Goal: Information Seeking & Learning: Learn about a topic

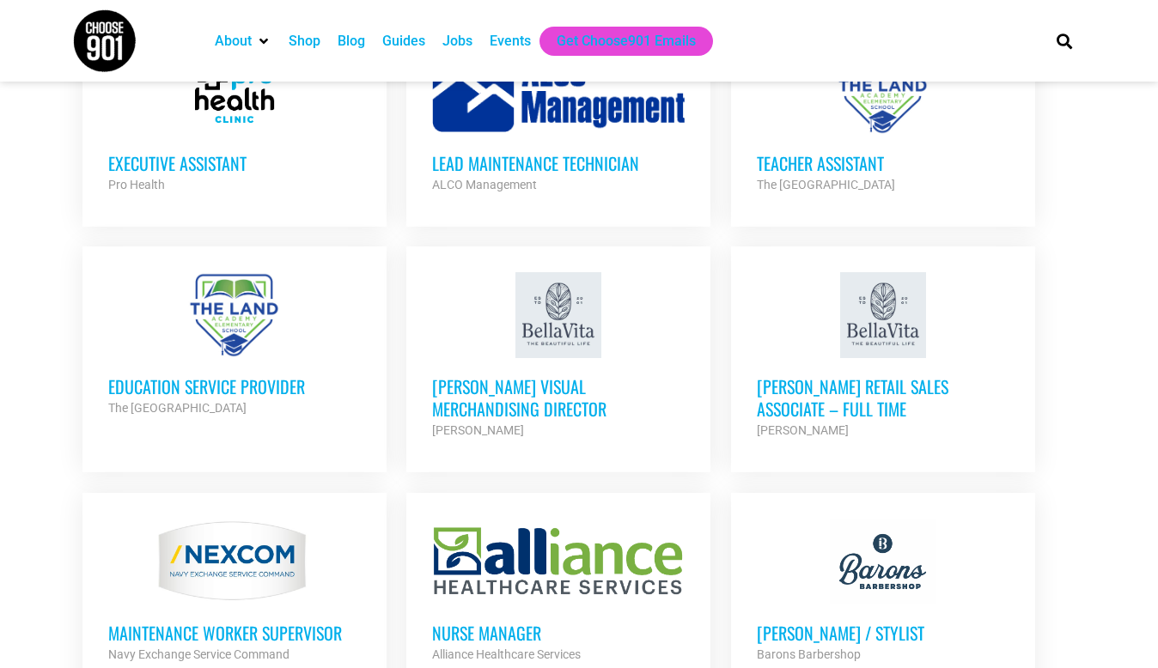
scroll to position [3622, 0]
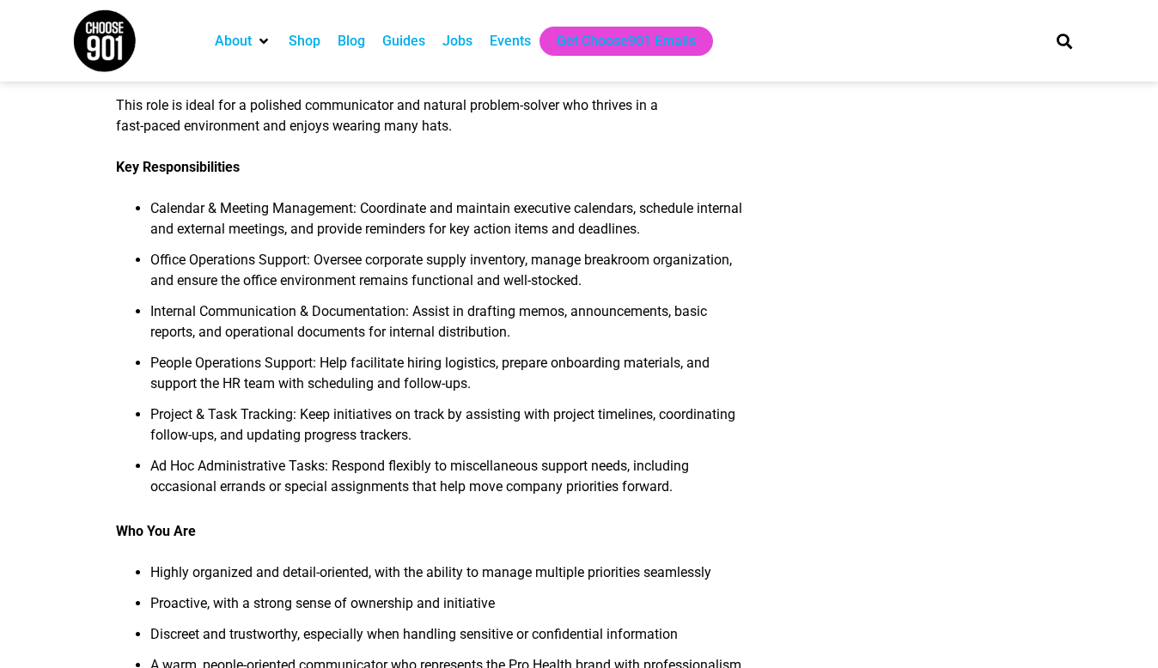
scroll to position [344, 0]
